Goal: Check status: Check status

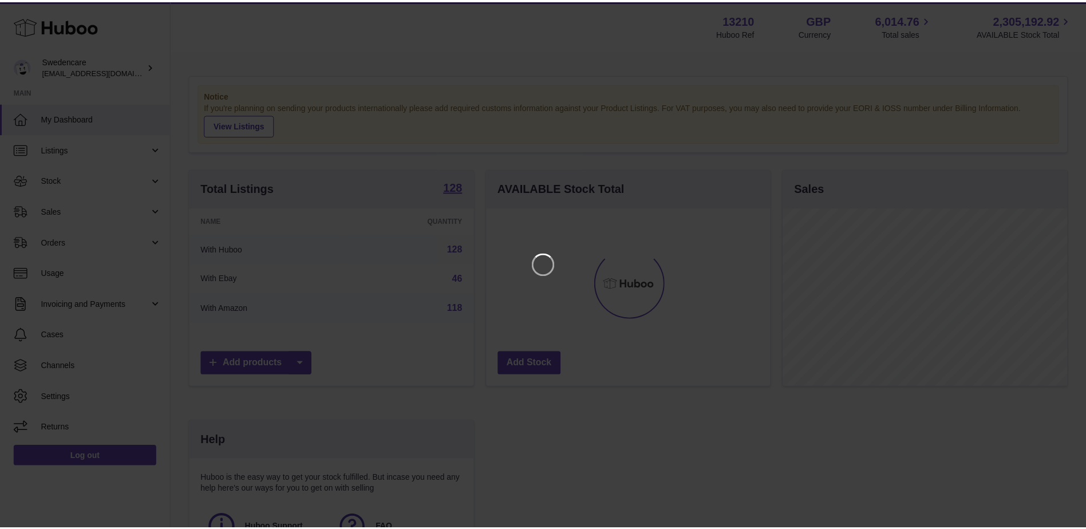
scroll to position [179, 286]
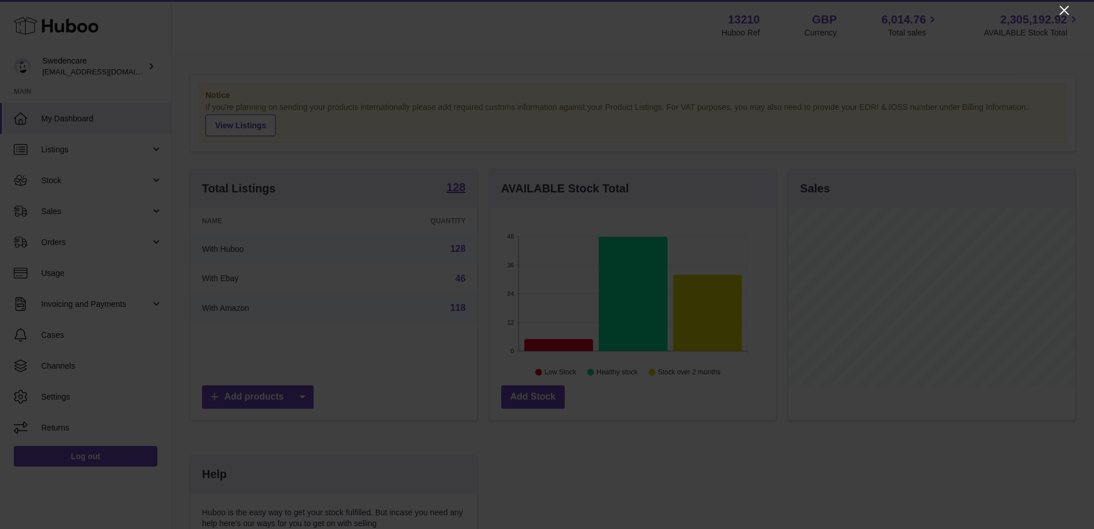
click at [1063, 11] on icon "Close" at bounding box center [1064, 10] width 9 height 9
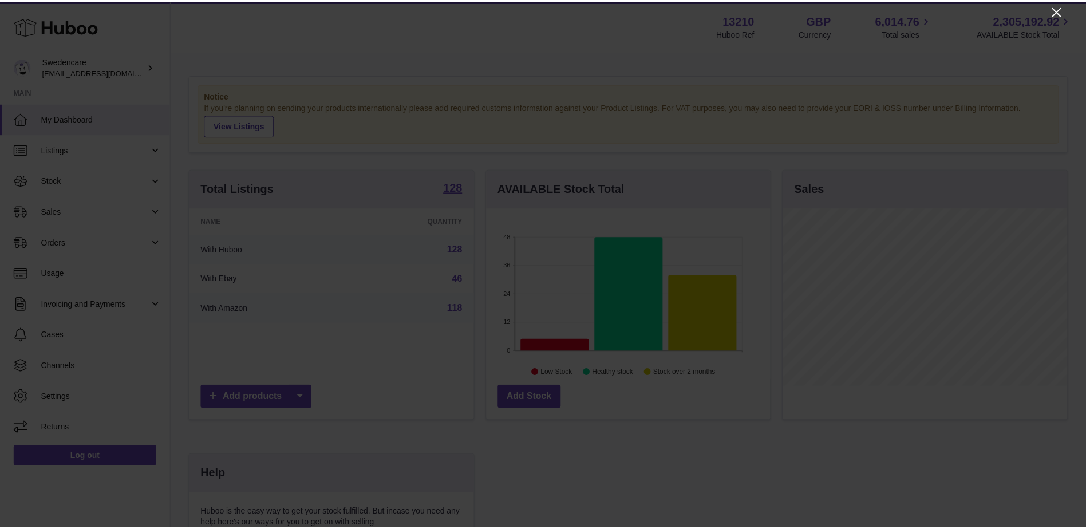
scroll to position [572066, 571960]
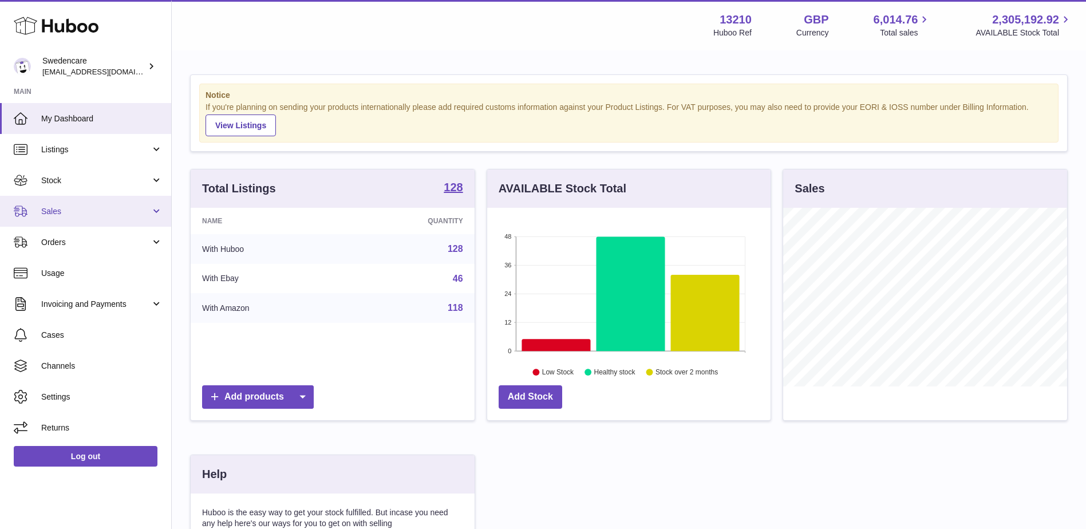
click at [108, 217] on link "Sales" at bounding box center [85, 211] width 171 height 31
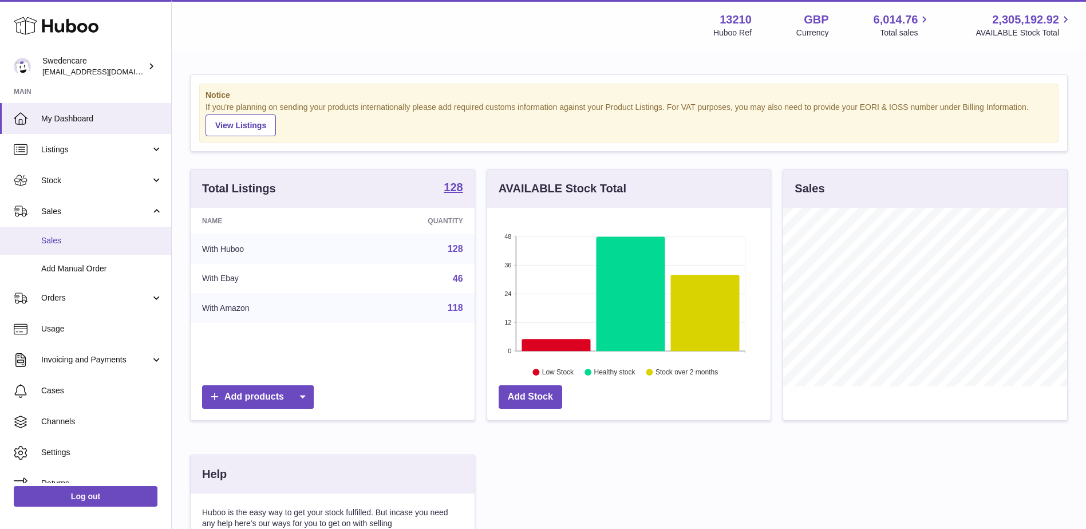
click at [106, 237] on span "Sales" at bounding box center [101, 240] width 121 height 11
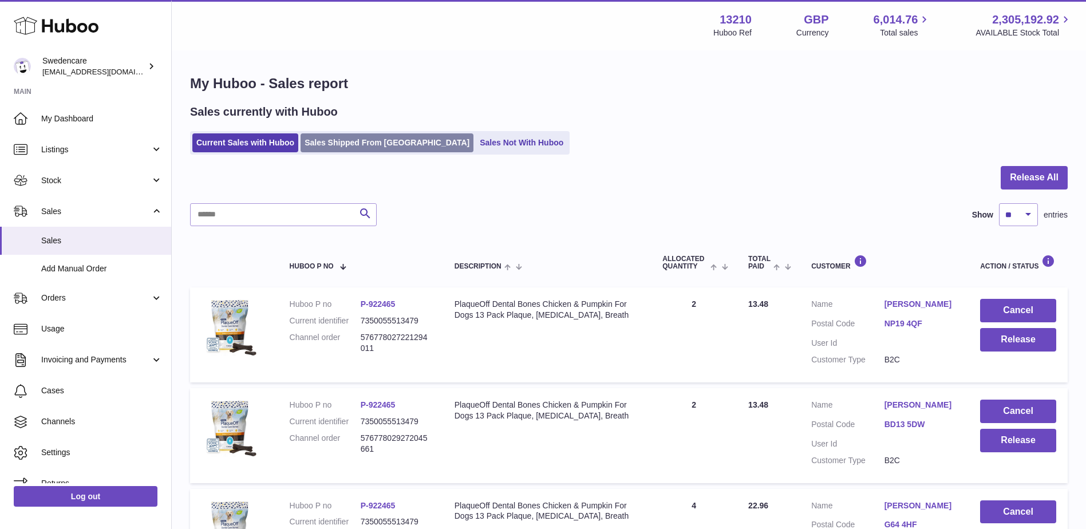
click at [370, 141] on link "Sales Shipped From [GEOGRAPHIC_DATA]" at bounding box center [386, 142] width 173 height 19
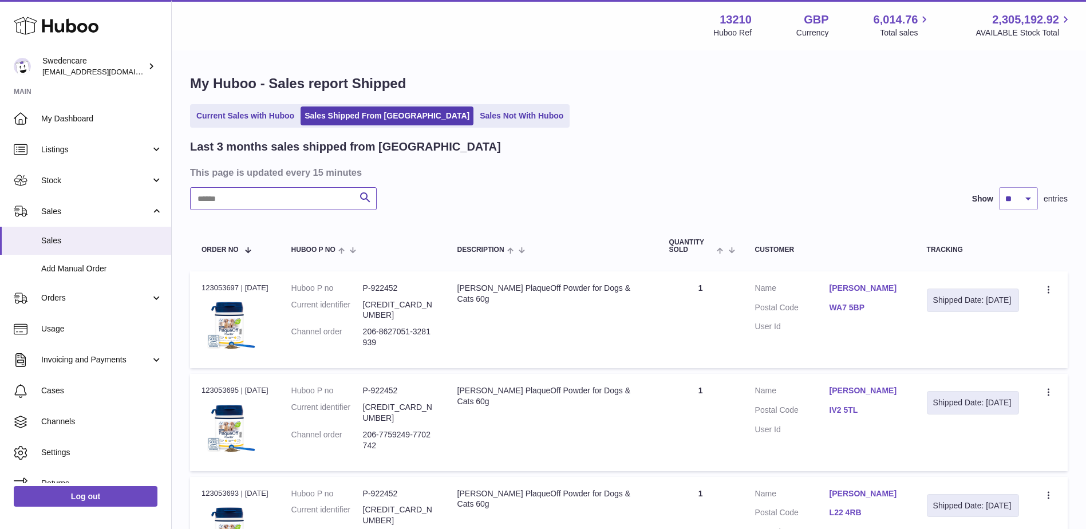
click at [283, 206] on input "text" at bounding box center [283, 198] width 187 height 23
paste input "**********"
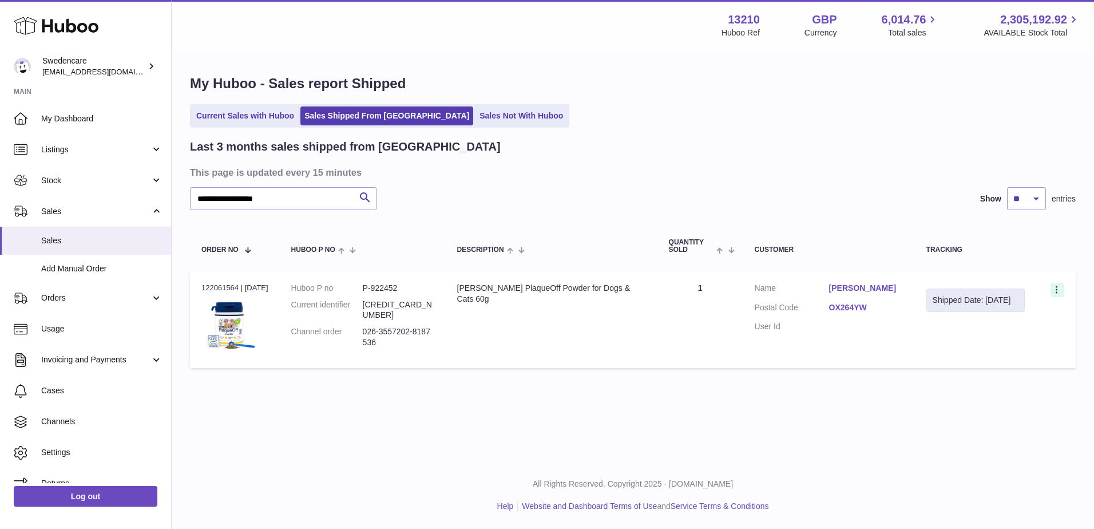
click at [1056, 286] on icon at bounding box center [1057, 290] width 13 height 11
click at [999, 342] on li "Duplicate Order" at bounding box center [1007, 339] width 114 height 25
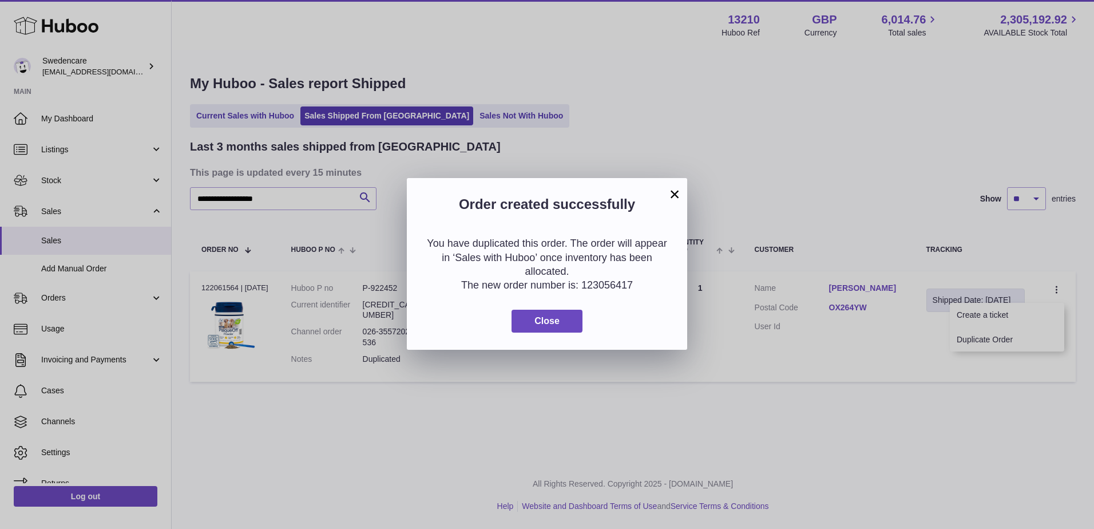
click at [675, 191] on button "×" at bounding box center [675, 194] width 14 height 14
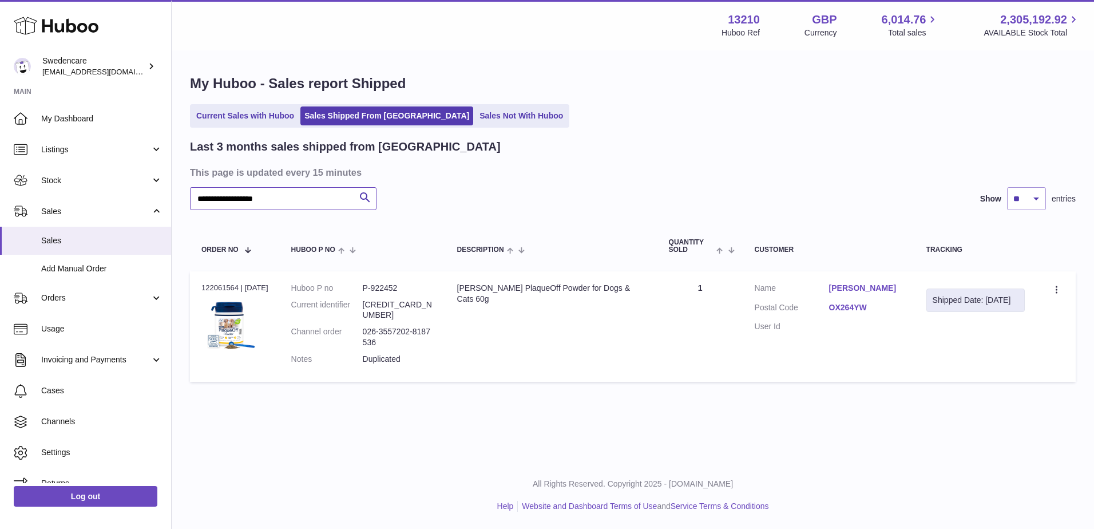
click at [324, 203] on input "**********" at bounding box center [283, 198] width 187 height 23
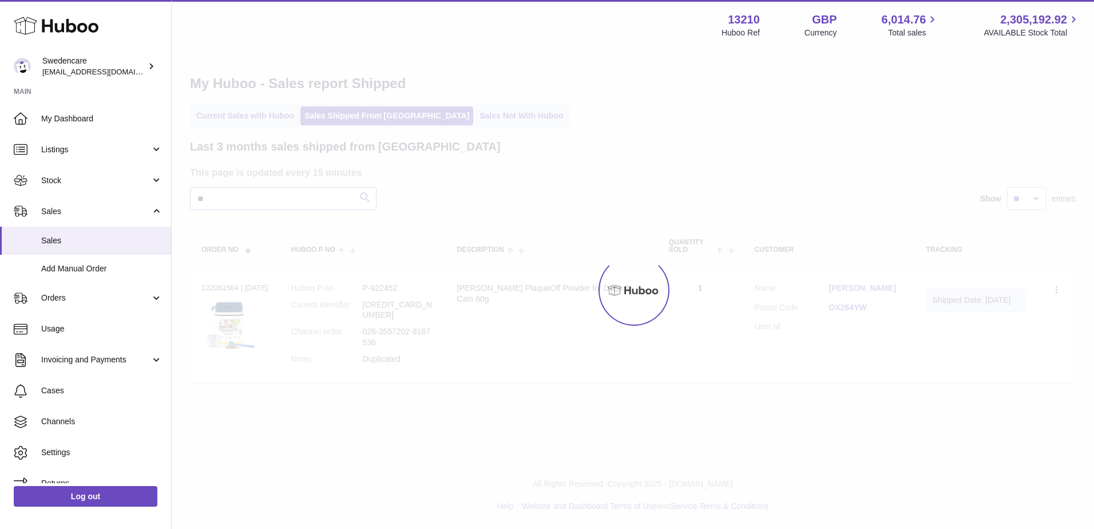
type input "*"
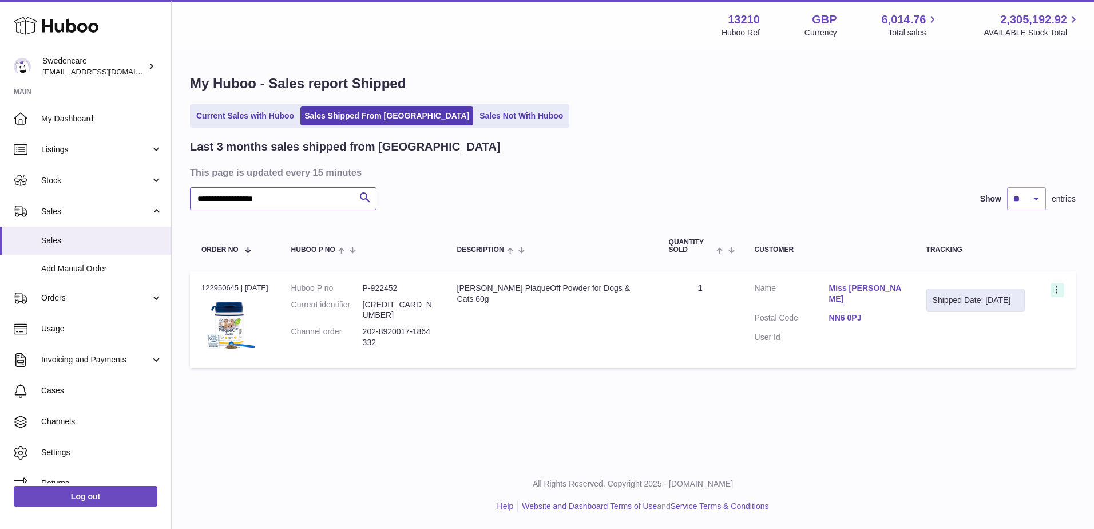
type input "**********"
click at [1061, 286] on icon at bounding box center [1057, 290] width 13 height 11
click at [1013, 340] on li "Duplicate Order" at bounding box center [1007, 339] width 114 height 25
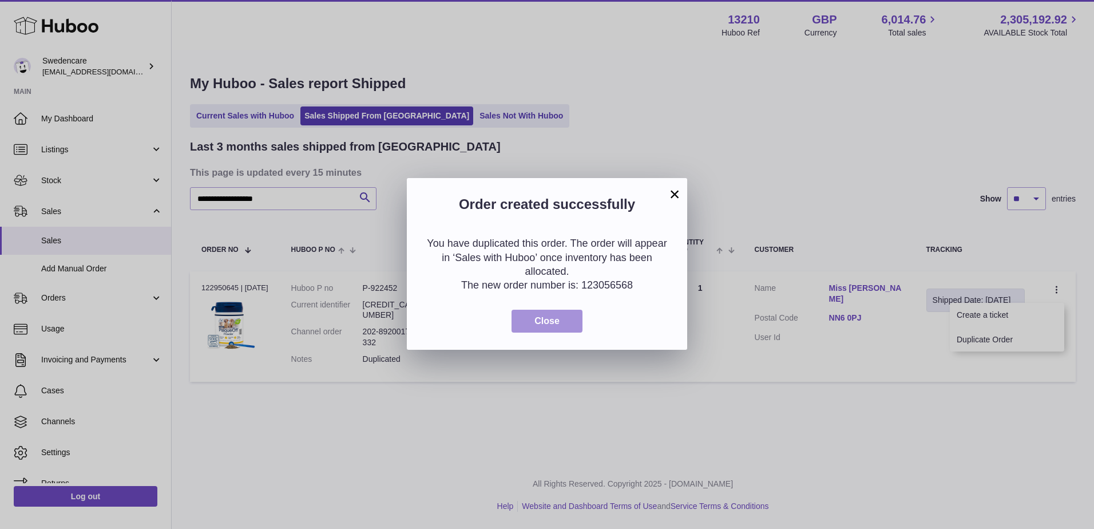
click at [555, 326] on button "Close" at bounding box center [547, 321] width 71 height 23
